Goal: Information Seeking & Learning: Learn about a topic

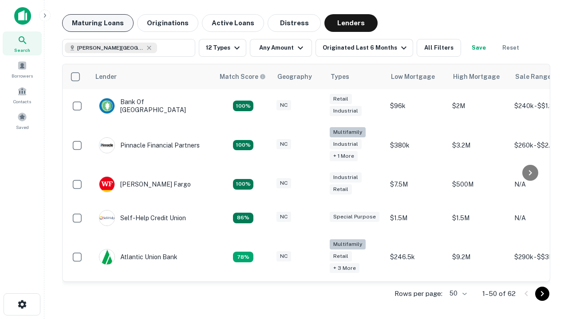
click at [98, 23] on button "Maturing Loans" at bounding box center [97, 23] width 71 height 18
